Goal: Task Accomplishment & Management: Manage account settings

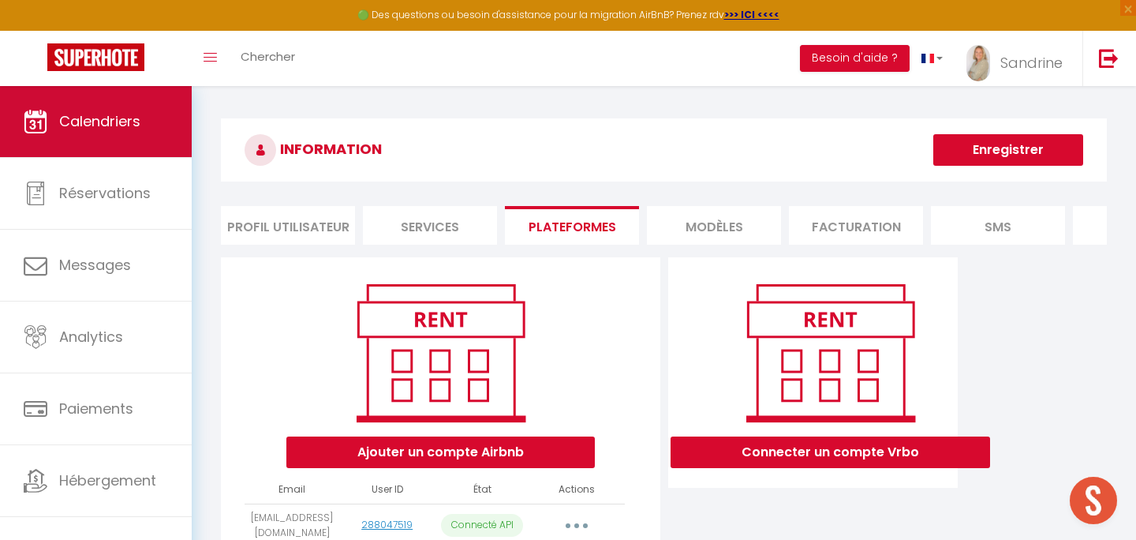
scroll to position [855, 0]
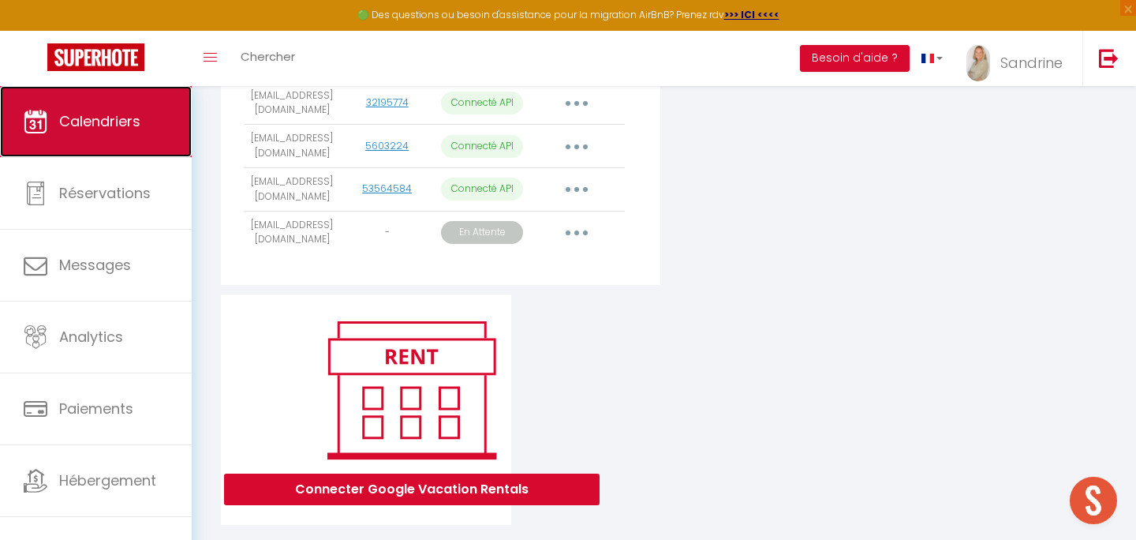
click at [128, 114] on span "Calendriers" at bounding box center [99, 121] width 81 height 20
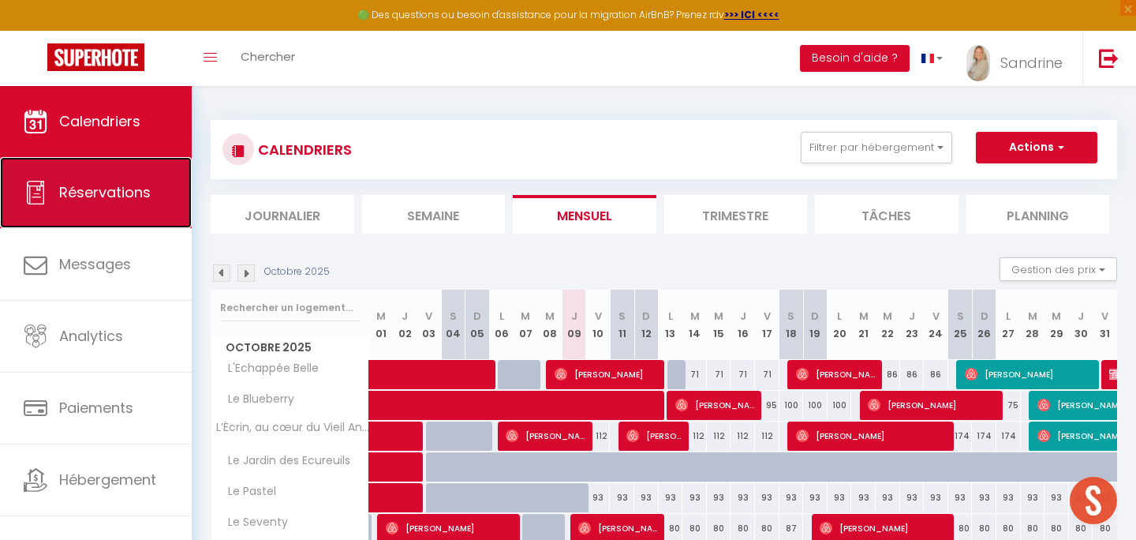
click at [130, 188] on span "Réservations" at bounding box center [105, 192] width 92 height 20
select select "not_cancelled"
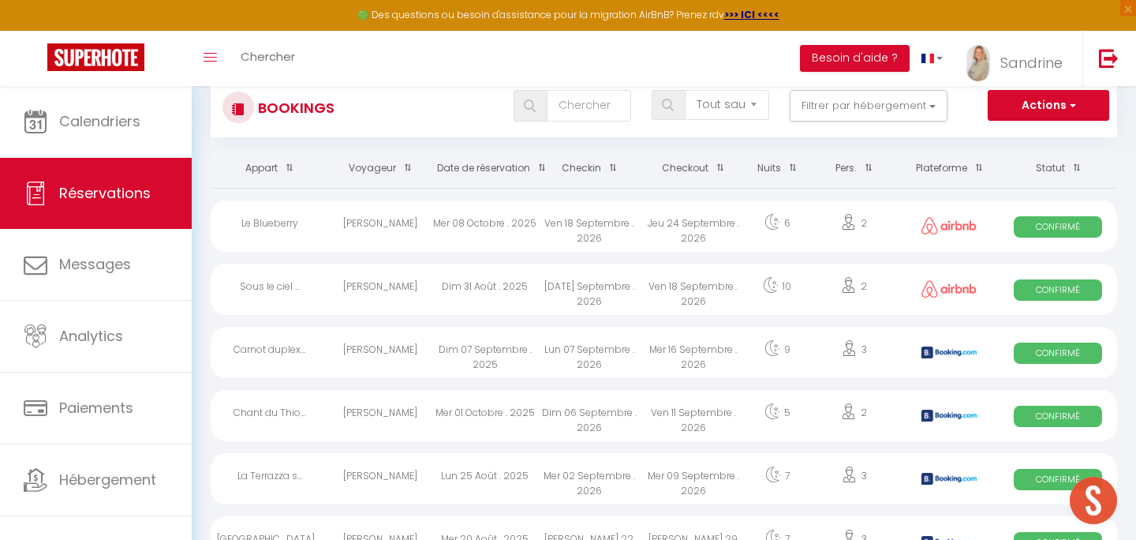
scroll to position [44, 0]
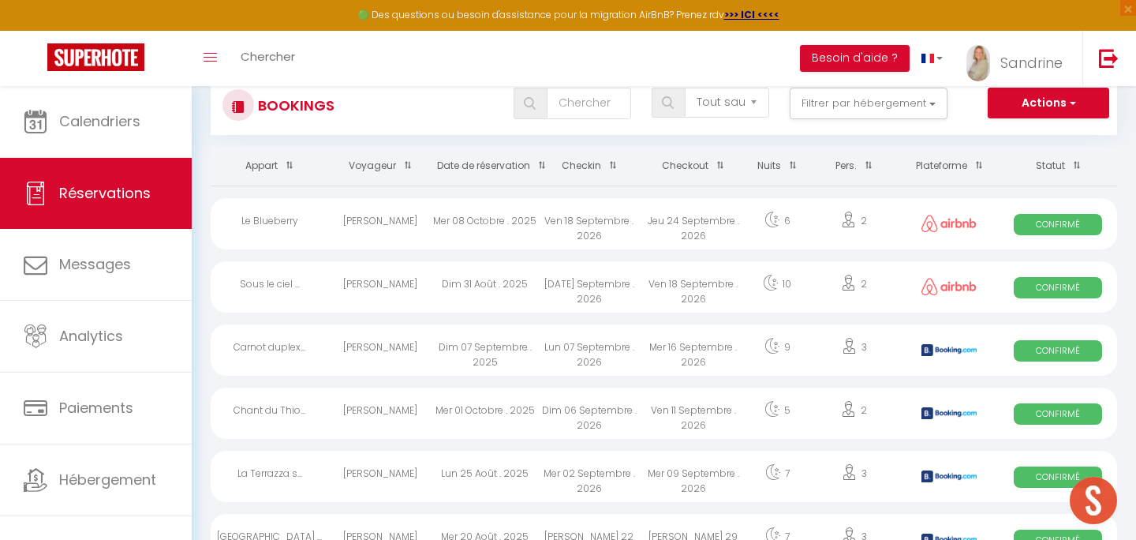
click at [508, 165] on th "Date de réservation" at bounding box center [485, 166] width 104 height 39
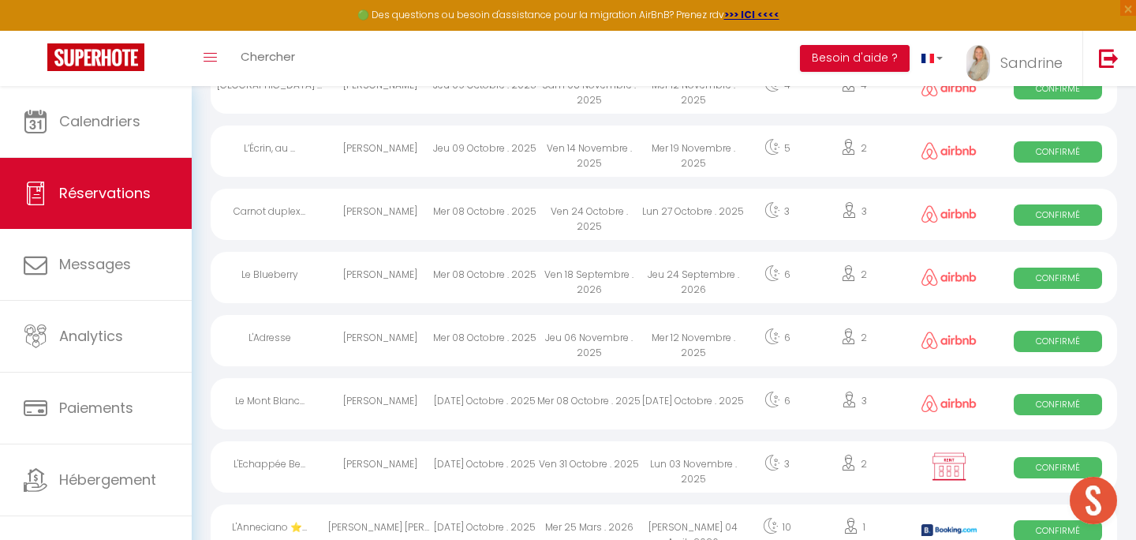
scroll to position [309, 0]
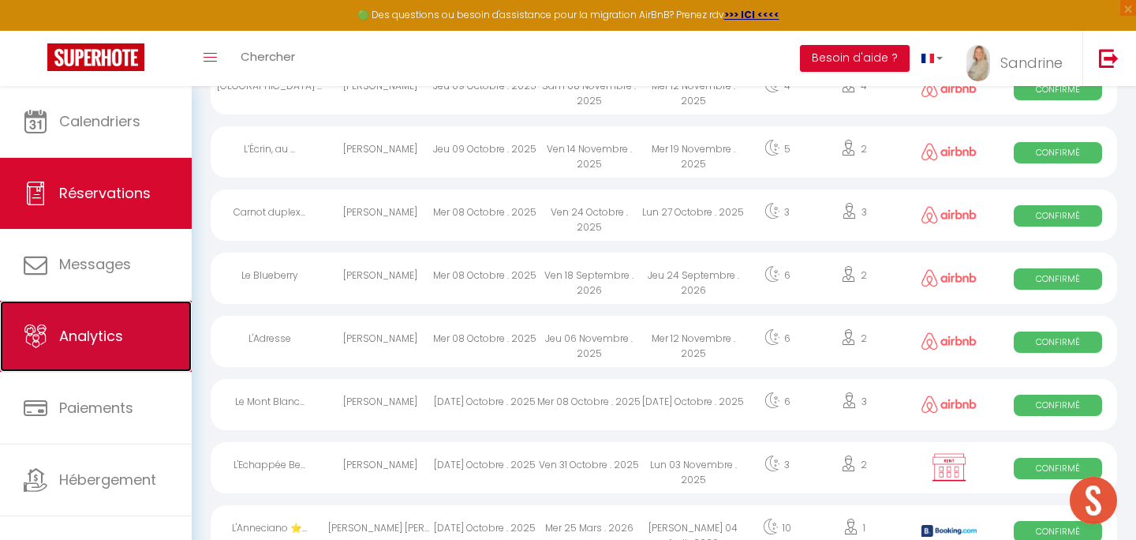
click at [133, 331] on link "Analytics" at bounding box center [96, 336] width 192 height 71
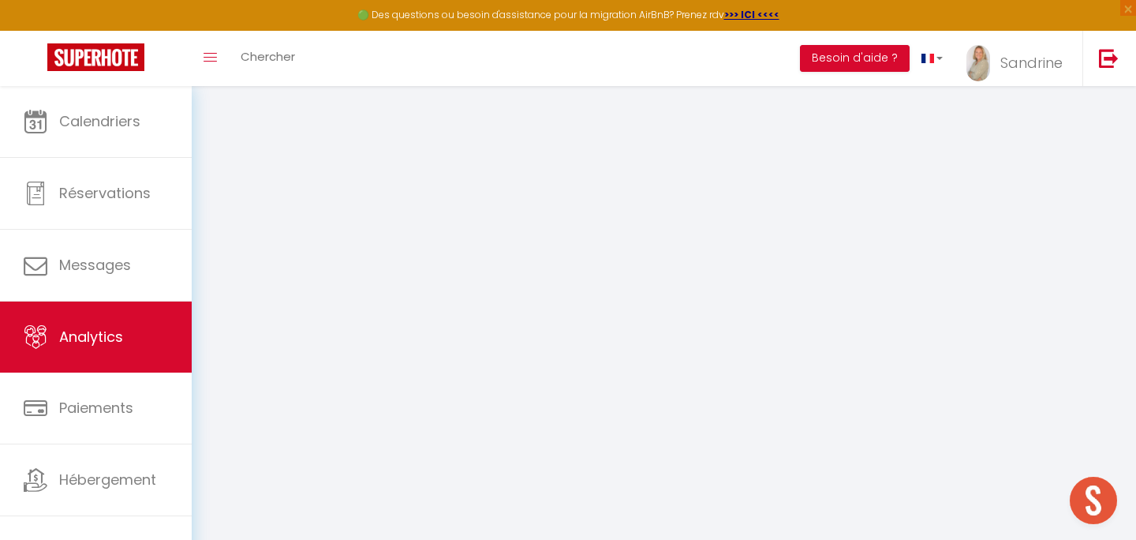
select select "2025"
select select "10"
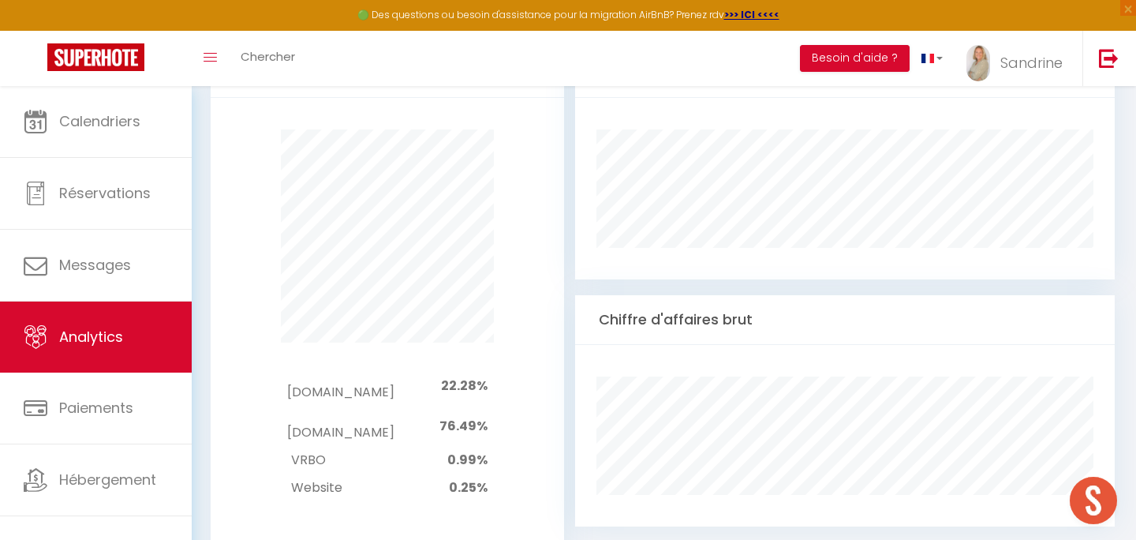
scroll to position [769, 0]
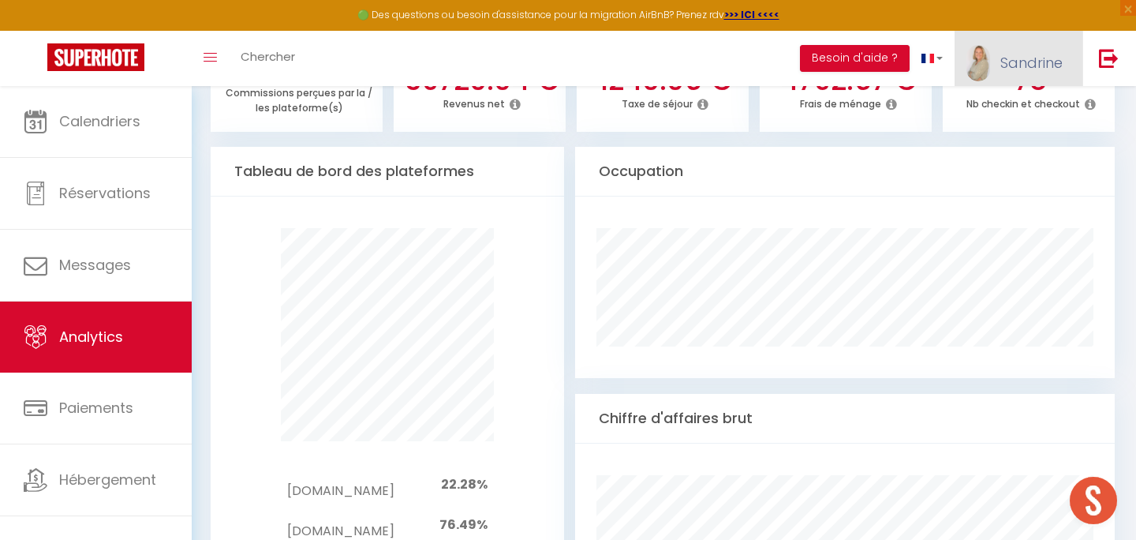
click at [1044, 54] on span "Sandrine" at bounding box center [1032, 63] width 62 height 20
click at [1045, 110] on link "Paramètres" at bounding box center [1019, 109] width 117 height 27
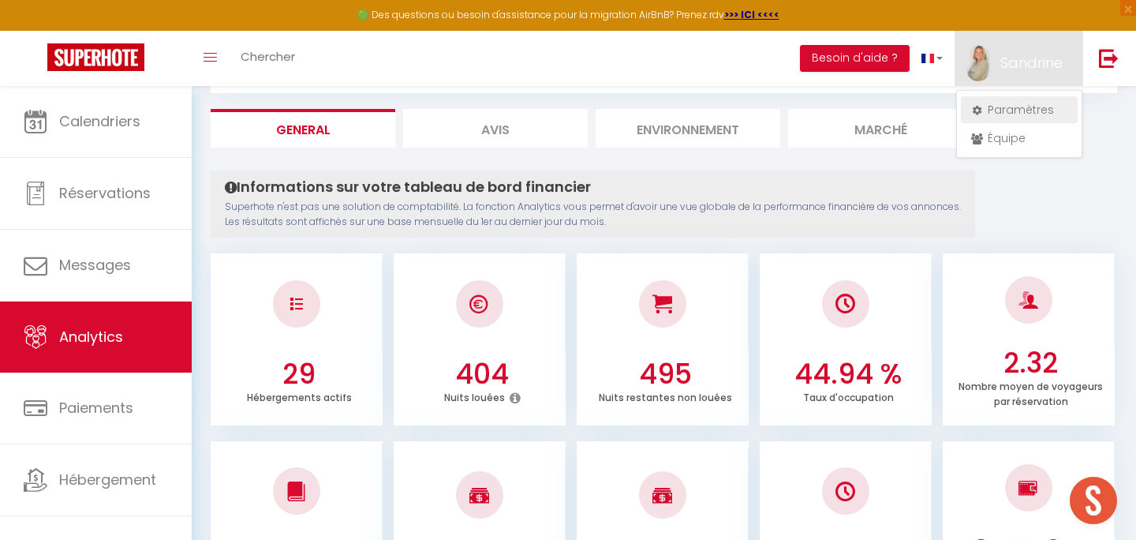
select select "28"
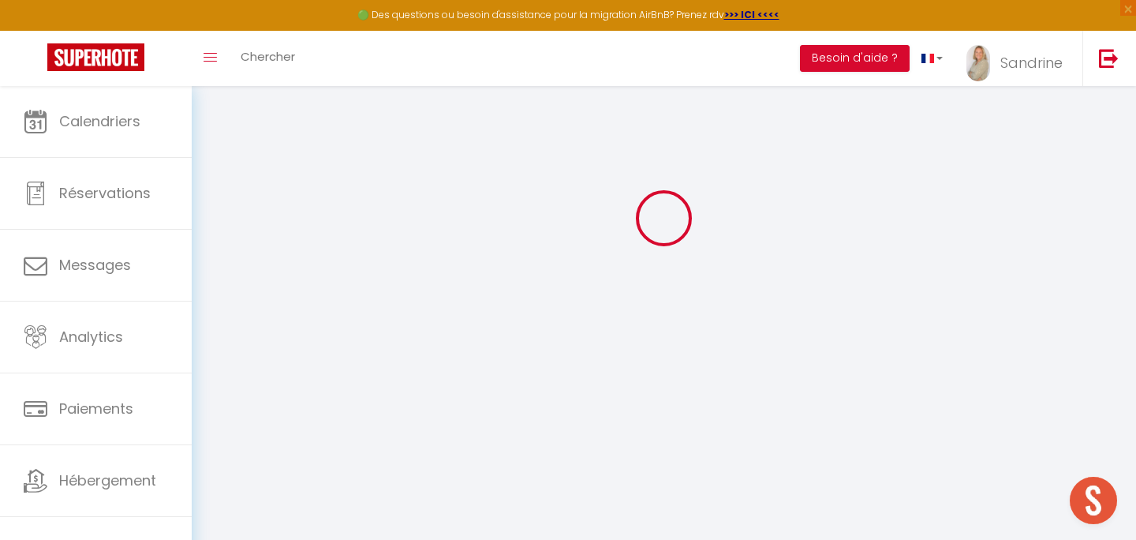
type input "7tb2wbsqggIzE313h01S00j9q"
type input "ivLQGj6A9XCgNrovMBG6C4k3F"
type input "[URL][DOMAIN_NAME]"
select select "fr"
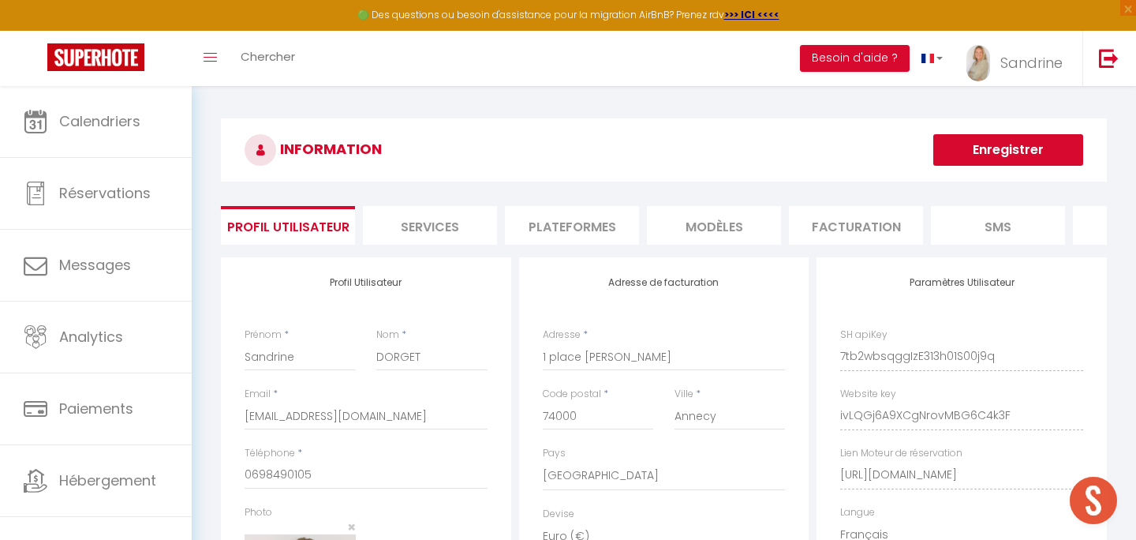
click at [542, 217] on li "Plateformes" at bounding box center [572, 225] width 134 height 39
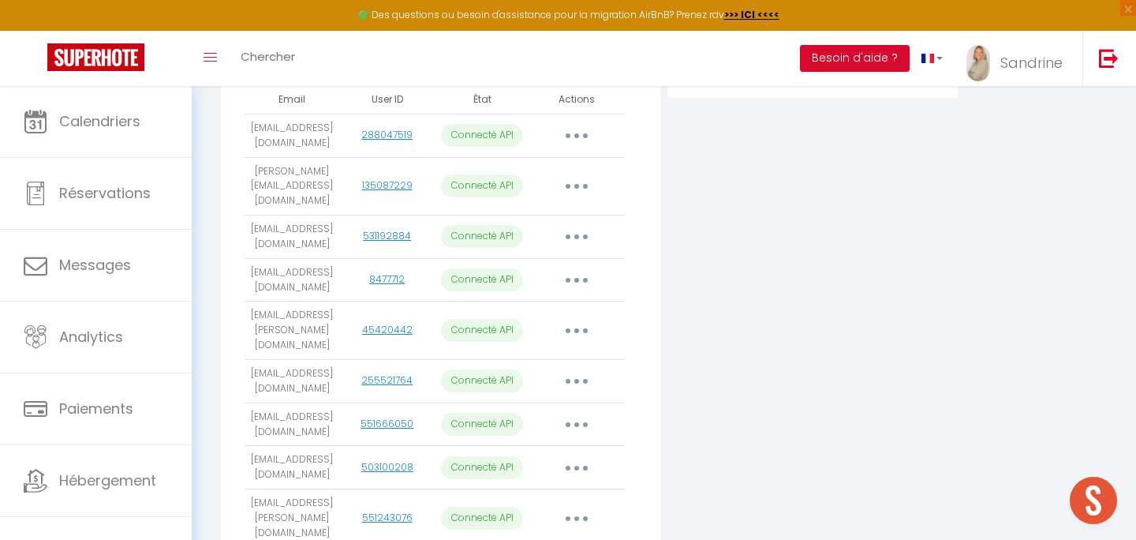
scroll to position [855, 0]
